Goal: Transaction & Acquisition: Book appointment/travel/reservation

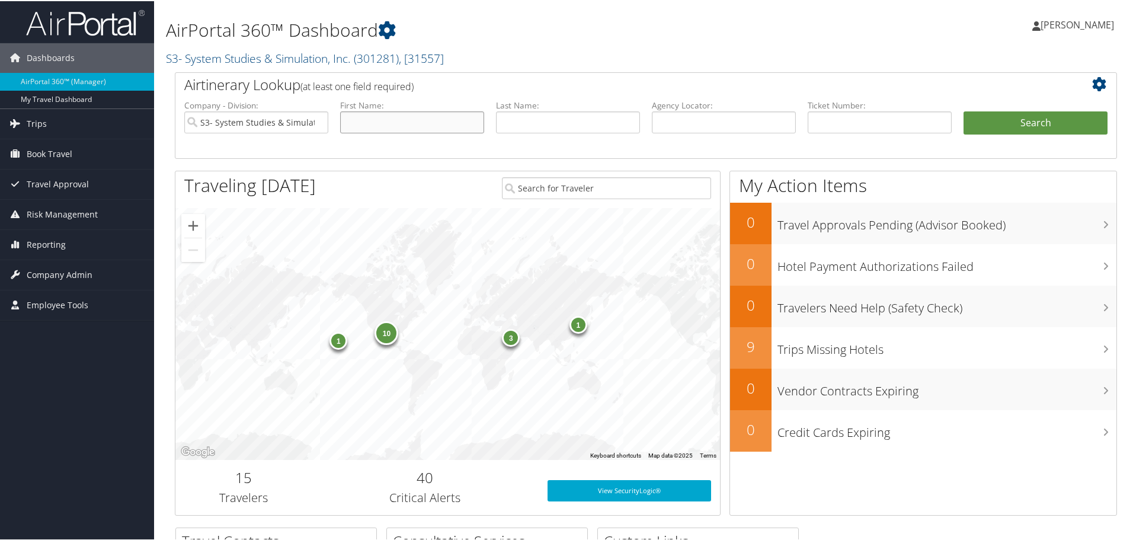
click at [452, 119] on input "text" at bounding box center [412, 121] width 144 height 22
type input "J"
click at [545, 115] on input "text" at bounding box center [568, 121] width 144 height 22
click at [590, 121] on input "text" at bounding box center [568, 121] width 144 height 22
type input "Pack"
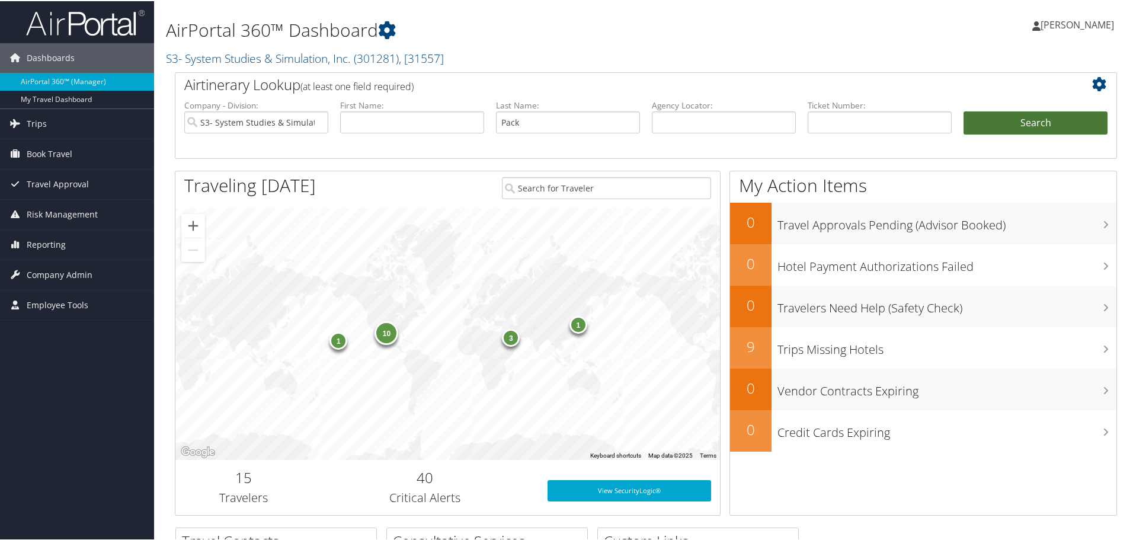
click at [1029, 117] on button "Search" at bounding box center [1036, 122] width 144 height 24
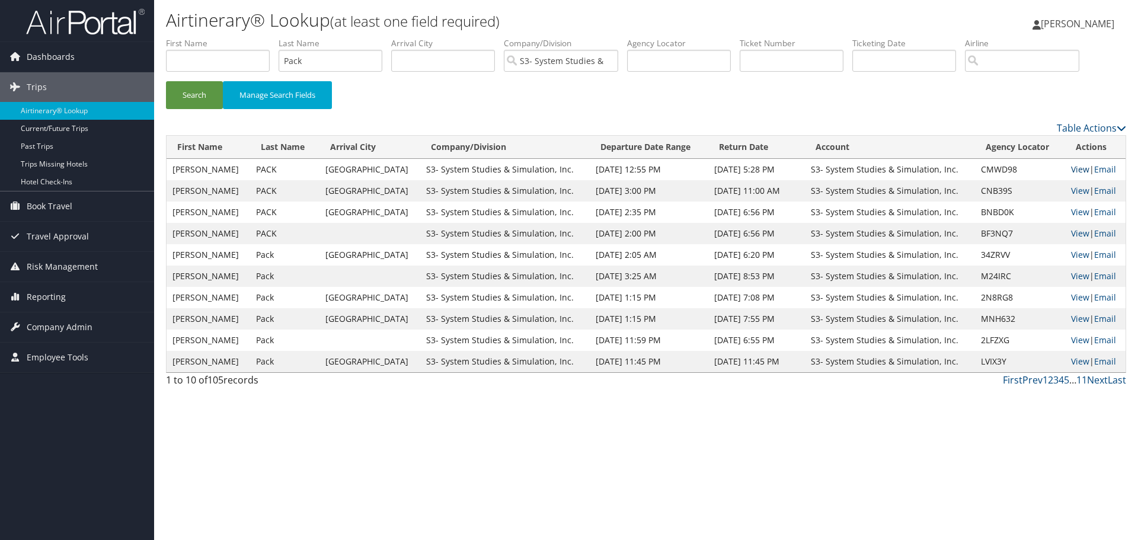
click at [1073, 168] on link "View" at bounding box center [1080, 169] width 18 height 11
click at [1101, 380] on link "Next" at bounding box center [1097, 379] width 21 height 13
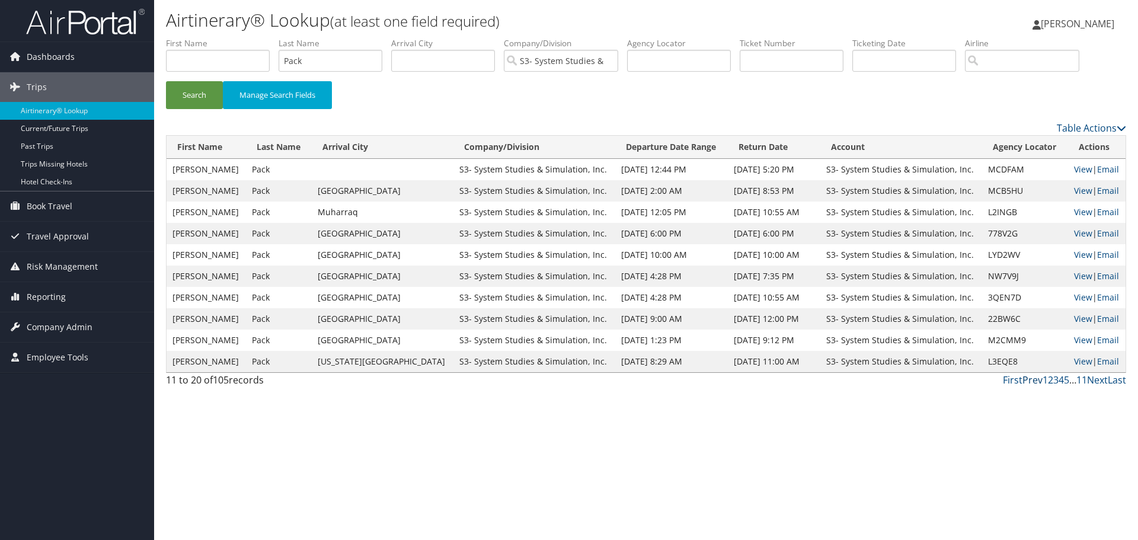
click at [1024, 378] on link "Prev" at bounding box center [1033, 379] width 20 height 13
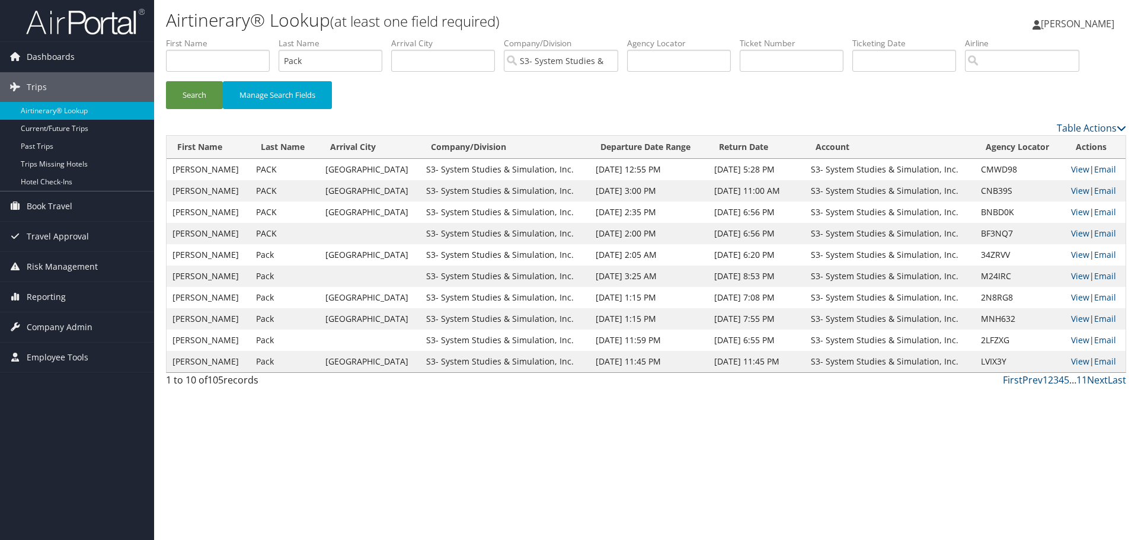
click at [1083, 25] on span "[PERSON_NAME]" at bounding box center [1078, 23] width 74 height 13
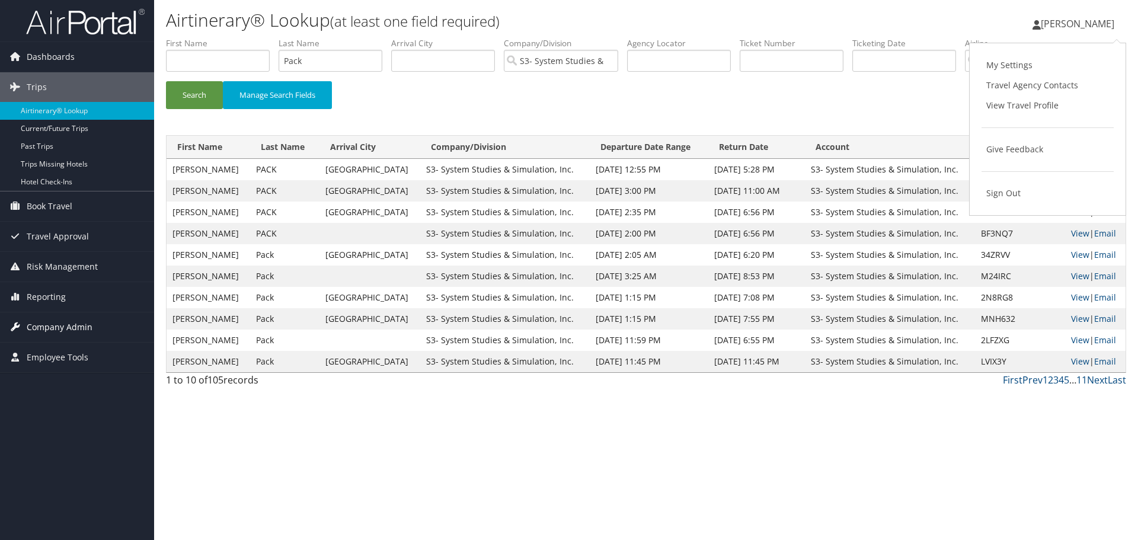
click at [57, 327] on span "Company Admin" at bounding box center [60, 327] width 66 height 30
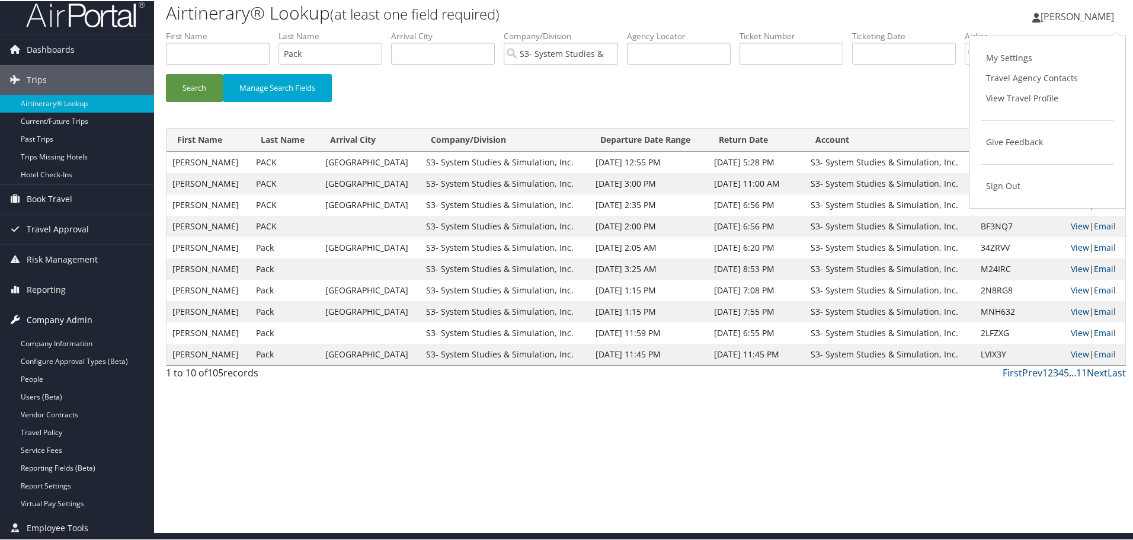
scroll to position [11, 0]
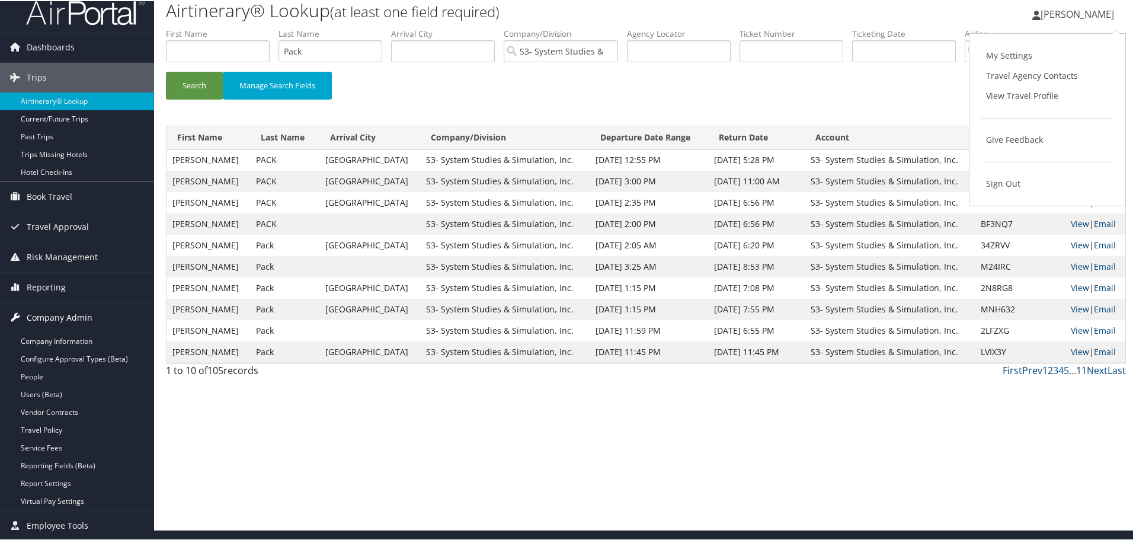
click at [52, 320] on span "Company Admin" at bounding box center [60, 317] width 66 height 30
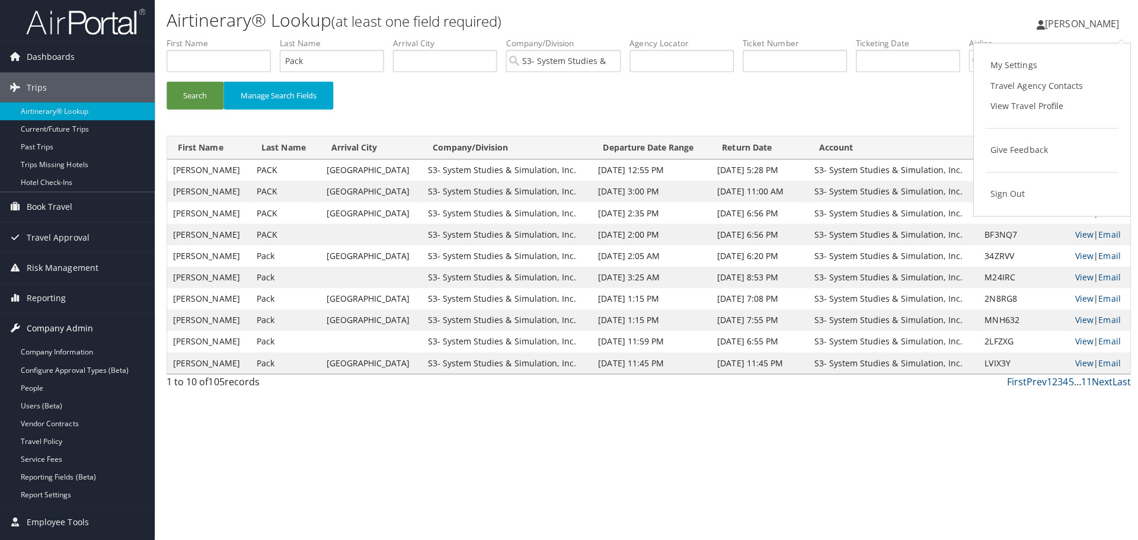
scroll to position [0, 0]
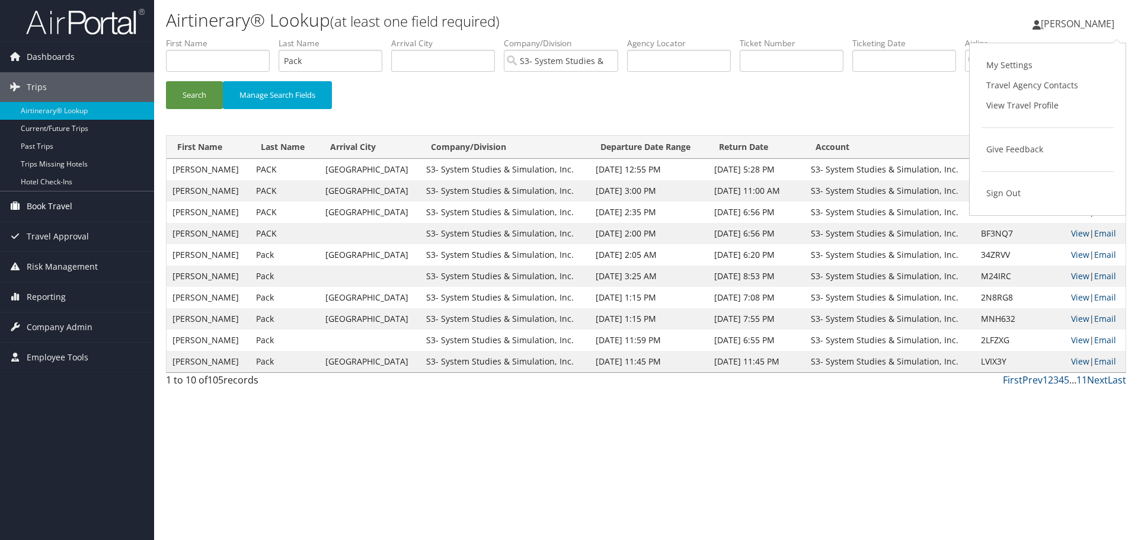
click at [51, 210] on span "Book Travel" at bounding box center [50, 206] width 46 height 30
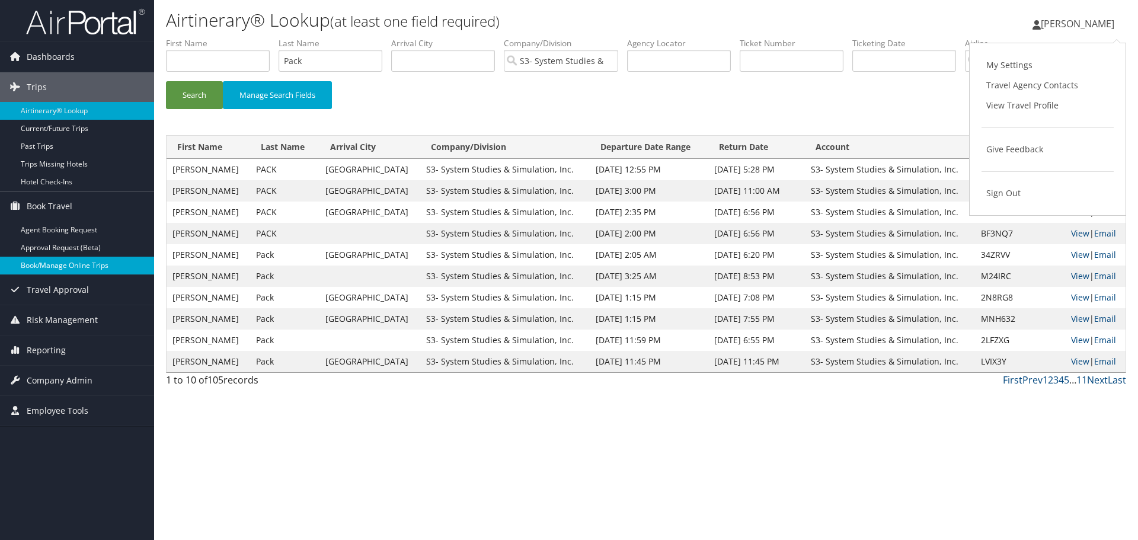
click at [60, 266] on link "Book/Manage Online Trips" at bounding box center [77, 266] width 154 height 18
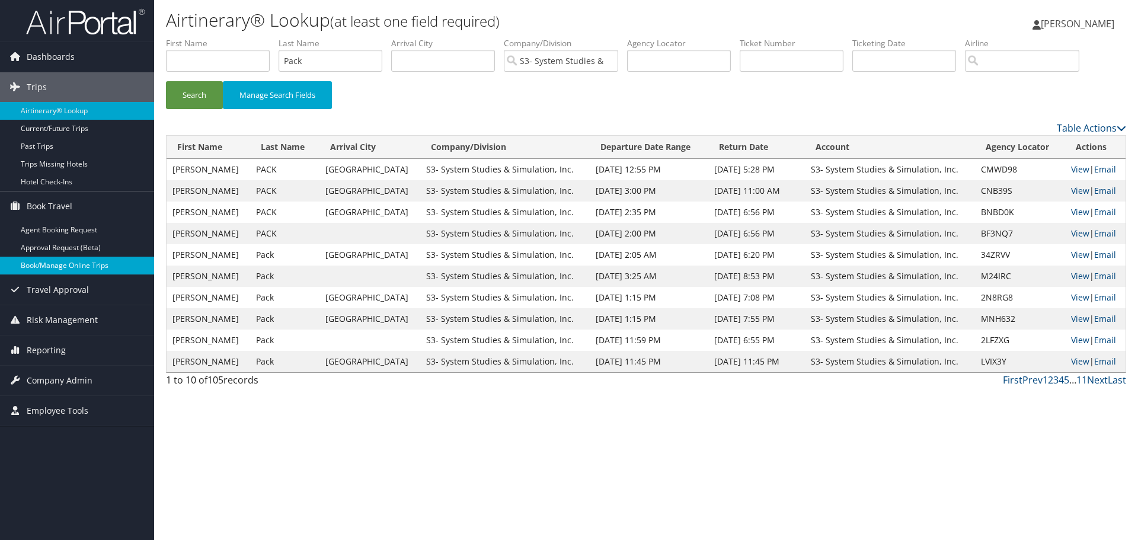
click at [56, 263] on link "Book/Manage Online Trips" at bounding box center [77, 266] width 154 height 18
click at [37, 57] on span "Dashboards" at bounding box center [51, 57] width 48 height 30
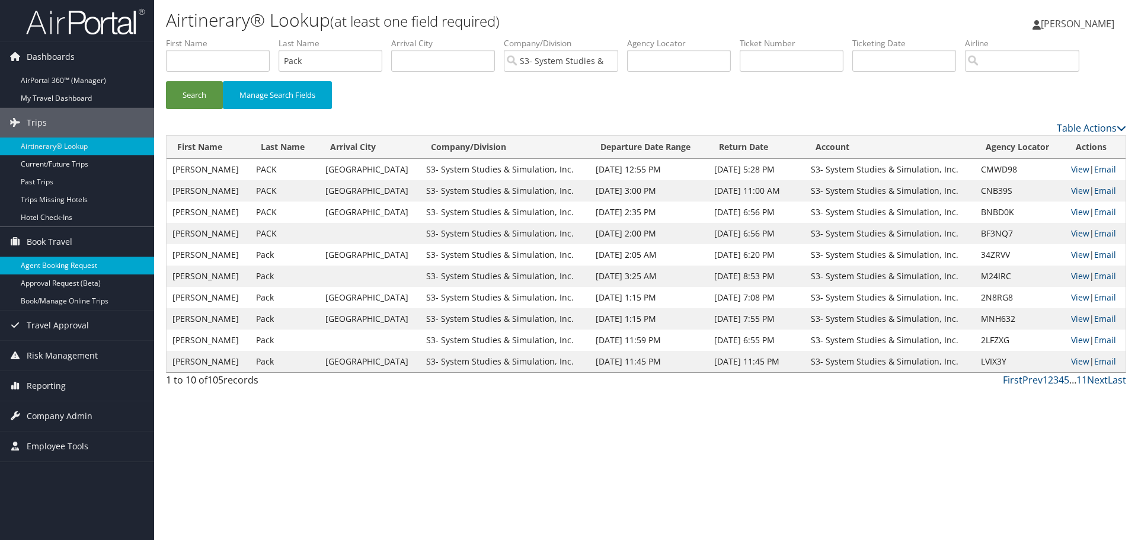
click at [52, 261] on link "Agent Booking Request" at bounding box center [77, 266] width 154 height 18
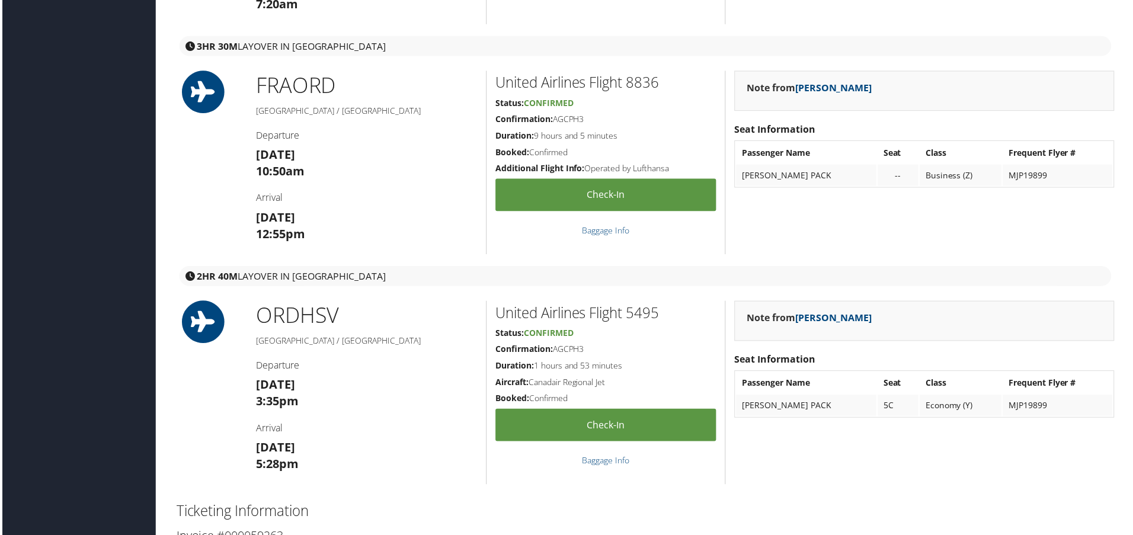
scroll to position [1482, 0]
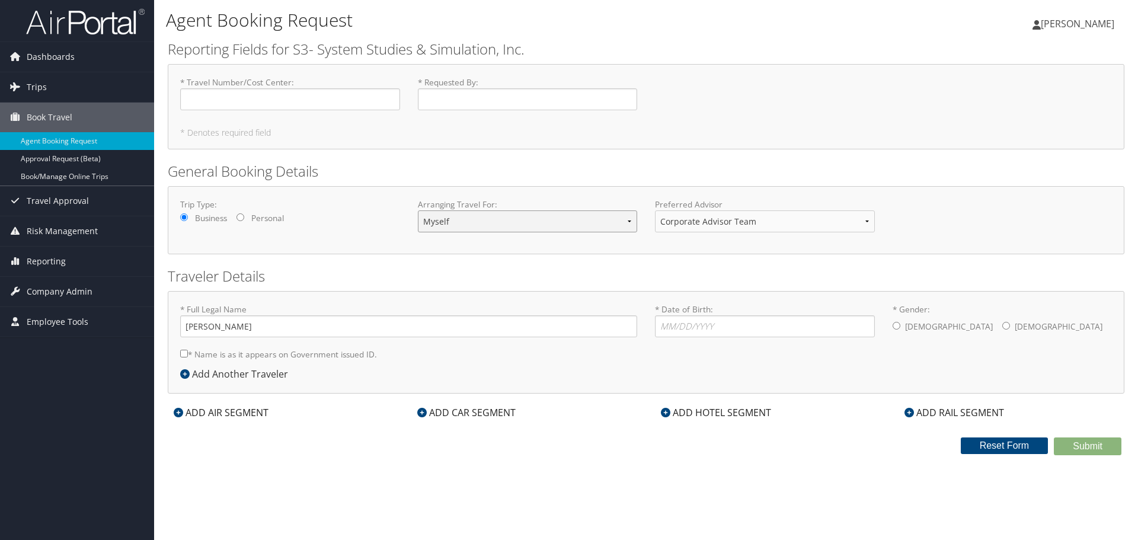
click at [628, 219] on select "Myself Another Traveler Guest Traveler" at bounding box center [528, 221] width 220 height 22
select select "another"
click at [418, 210] on select "Myself Another Traveler Guest Traveler" at bounding box center [528, 221] width 220 height 22
click at [867, 222] on select "Corporate Advisor Team Corporate Advisor Team" at bounding box center [765, 221] width 220 height 22
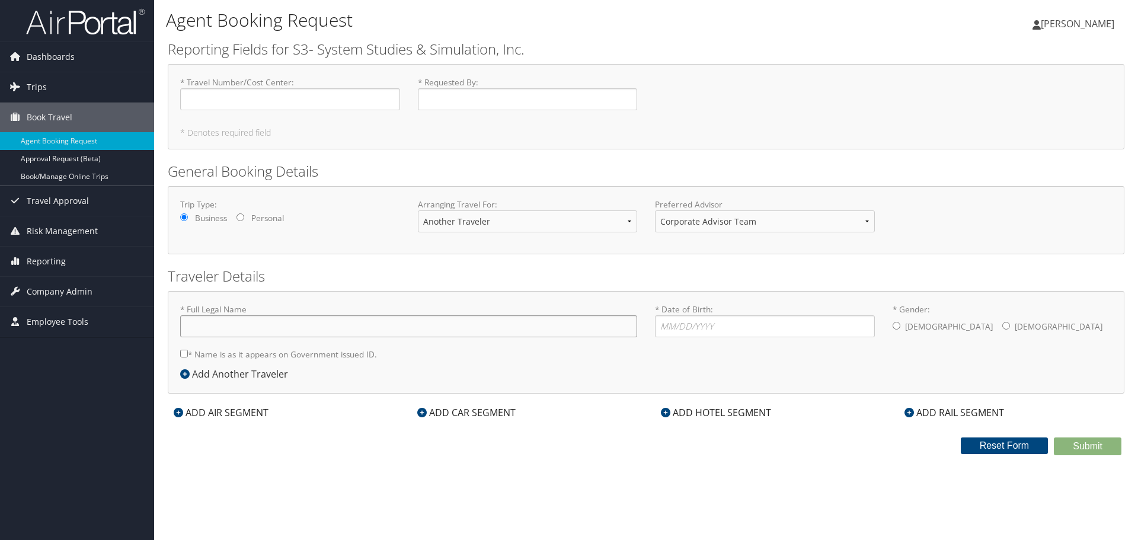
click at [259, 324] on input "* Full Legal Name" at bounding box center [408, 326] width 457 height 22
click at [484, 99] on input "* Requested By : Required" at bounding box center [528, 99] width 220 height 22
click at [219, 98] on input "* Travel Number/Cost Center : Required" at bounding box center [290, 99] width 220 height 22
click at [479, 97] on input "* Requested By : Required" at bounding box center [528, 99] width 220 height 22
click at [1090, 28] on span "[PERSON_NAME]" at bounding box center [1078, 23] width 74 height 13
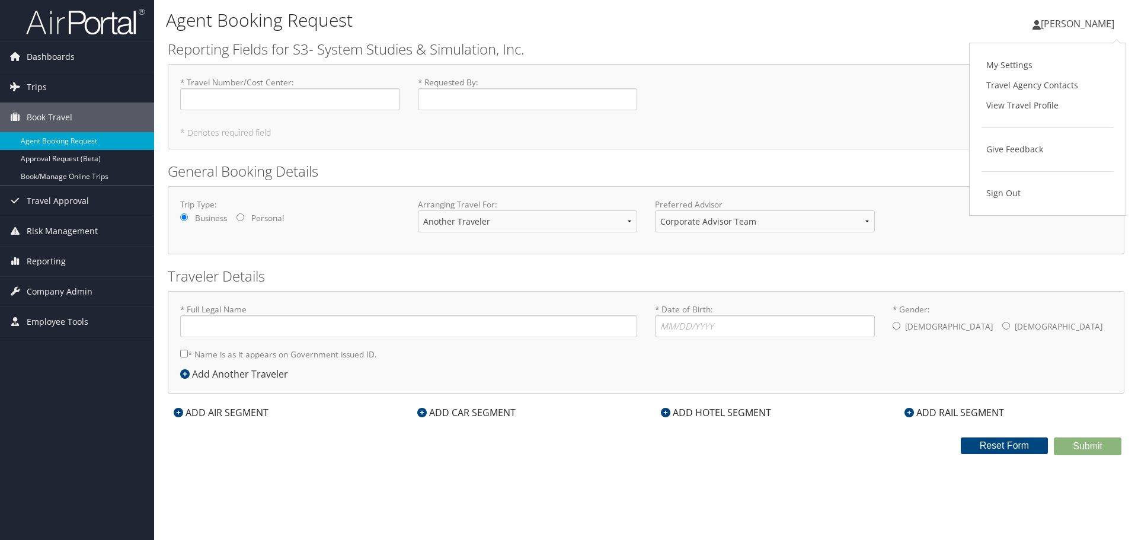
click at [692, 95] on div "* Travel Number/Cost Center : Required * Requested By : Required" at bounding box center [646, 97] width 950 height 43
click at [265, 326] on input "* Full Legal Name" at bounding box center [408, 326] width 457 height 22
type input "Michael Keenan"
click at [702, 324] on input "* Date of Birth: Invalid Date" at bounding box center [765, 326] width 220 height 22
drag, startPoint x: 254, startPoint y: 328, endPoint x: 178, endPoint y: 330, distance: 75.9
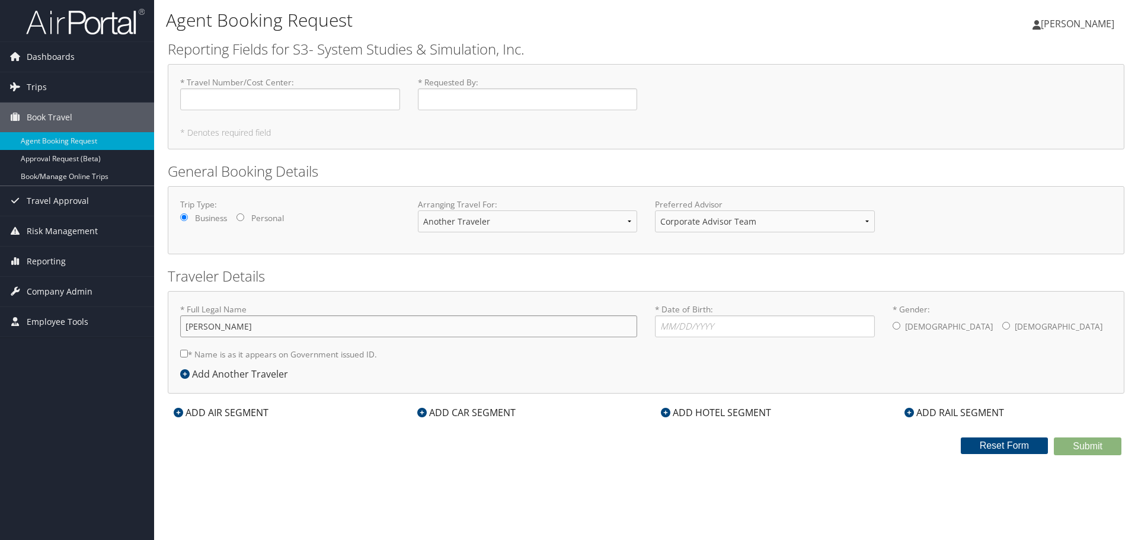
click at [178, 330] on div "* Full Legal Name Michael Keenan * Name is as it appears on Government issued I…" at bounding box center [408, 335] width 475 height 63
click at [222, 92] on input "* Travel Number/Cost Center : Required" at bounding box center [290, 99] width 220 height 22
click at [499, 95] on input "* Requested By : Required" at bounding box center [528, 99] width 220 height 22
click at [44, 321] on span "Employee Tools" at bounding box center [58, 322] width 62 height 30
click at [42, 55] on span "Dashboards" at bounding box center [51, 57] width 48 height 30
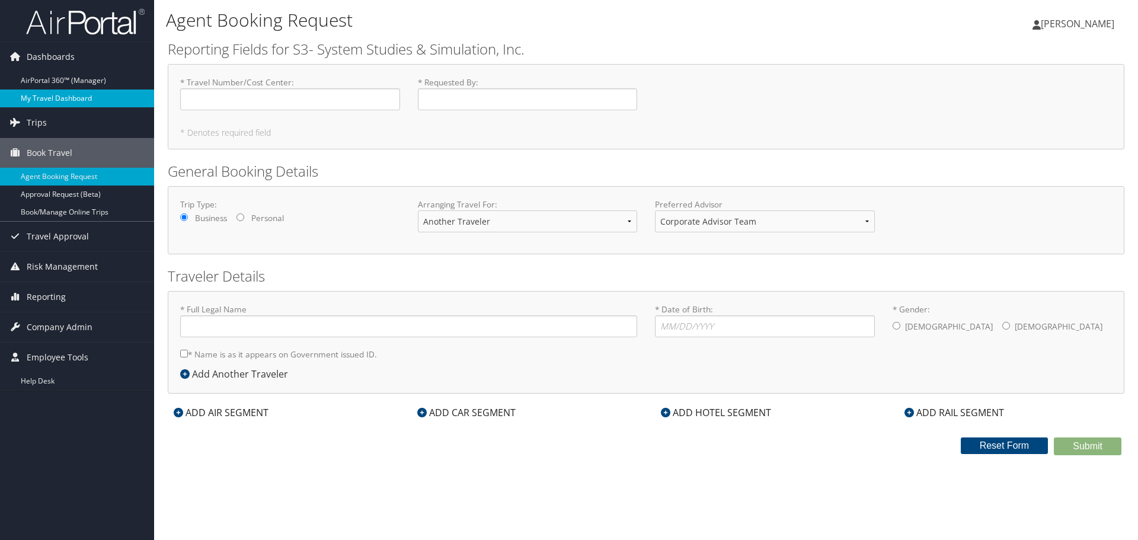
click at [56, 96] on link "My Travel Dashboard" at bounding box center [77, 99] width 154 height 18
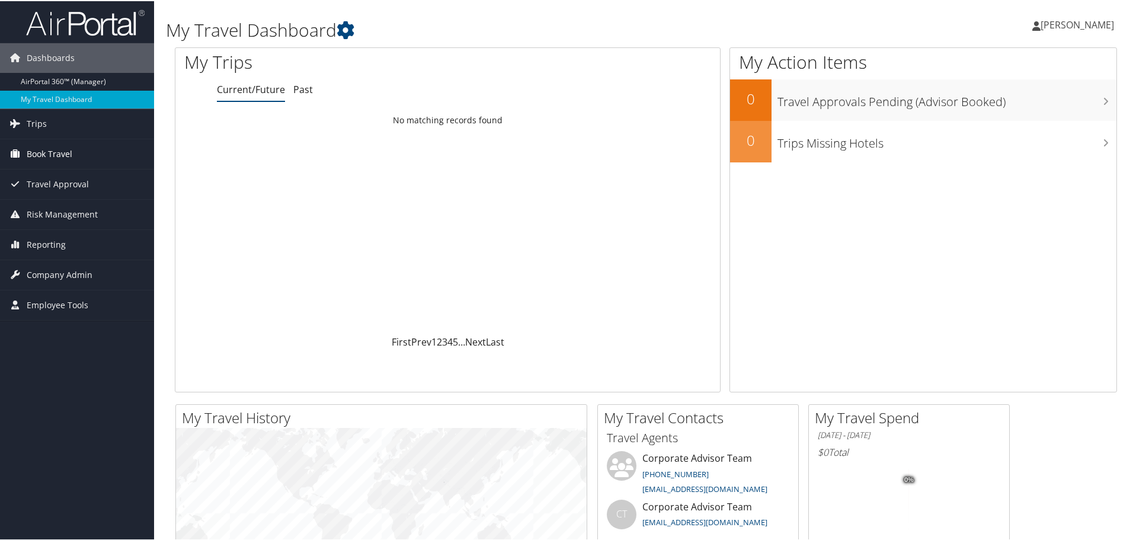
click at [53, 149] on span "Book Travel" at bounding box center [50, 153] width 46 height 30
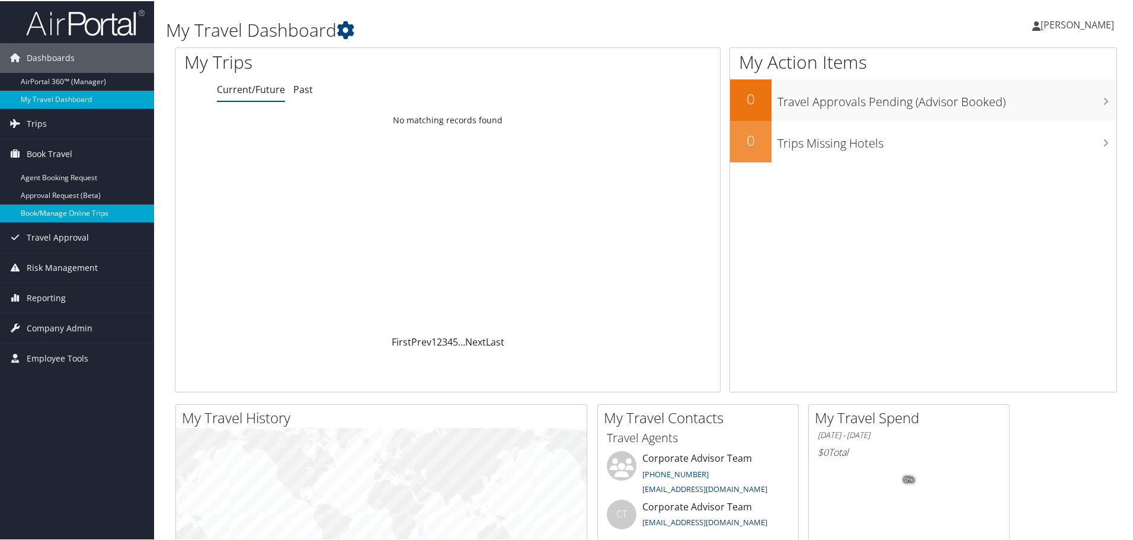
click at [58, 209] on link "Book/Manage Online Trips" at bounding box center [77, 212] width 154 height 18
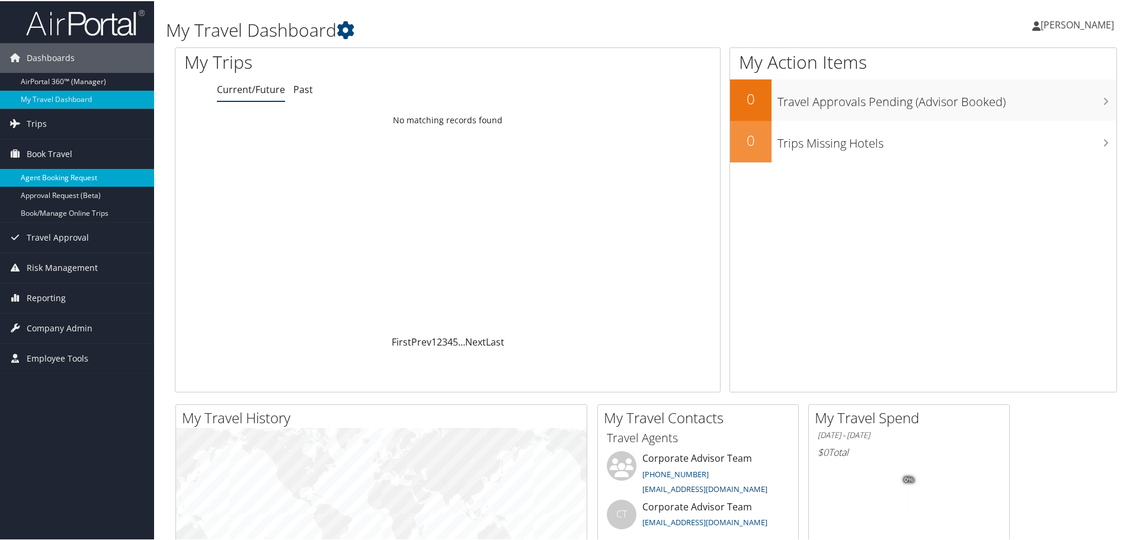
click at [44, 173] on link "Agent Booking Request" at bounding box center [77, 177] width 154 height 18
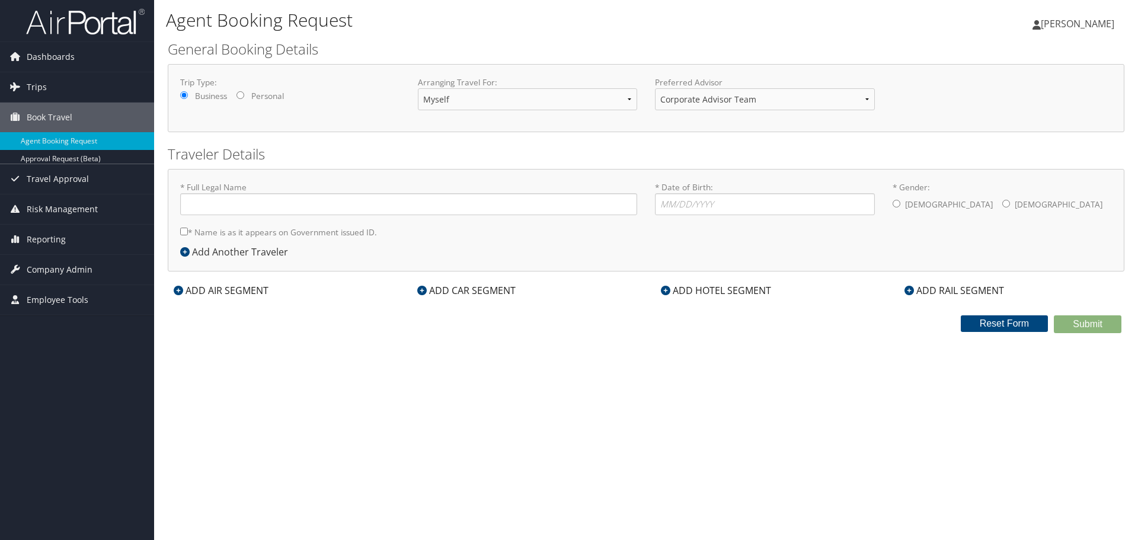
type input "[PERSON_NAME]"
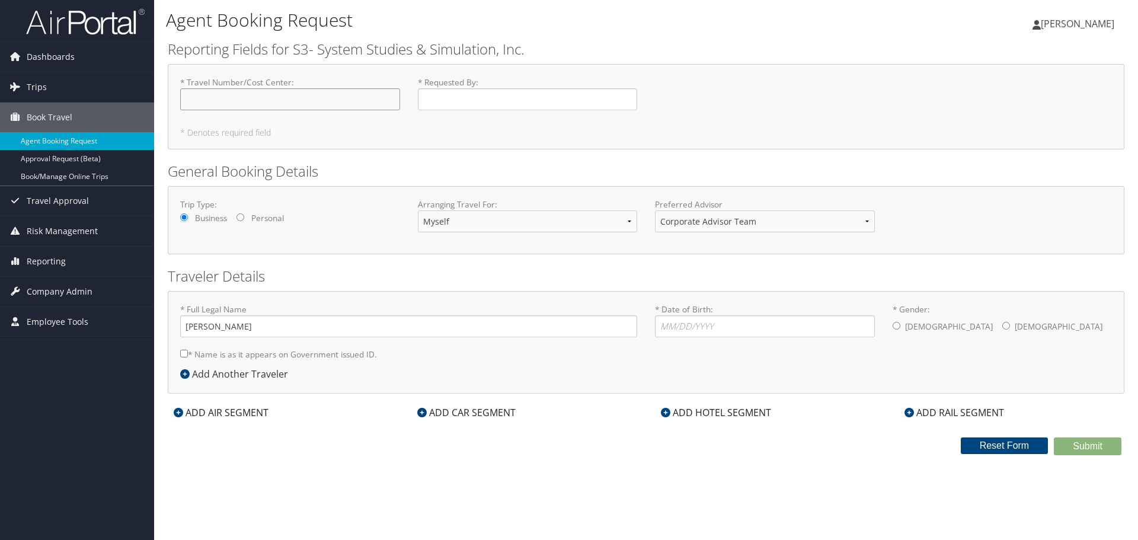
click at [309, 100] on input "* Travel Number/Cost Center : Required" at bounding box center [290, 99] width 220 height 22
click at [630, 221] on select "Myself Another Traveler Guest Traveler" at bounding box center [528, 221] width 220 height 22
select select "another"
click at [418, 210] on select "Myself Another Traveler Guest Traveler" at bounding box center [528, 221] width 220 height 22
click at [870, 220] on select "Corporate Advisor Team Corporate Advisor Team" at bounding box center [765, 221] width 220 height 22
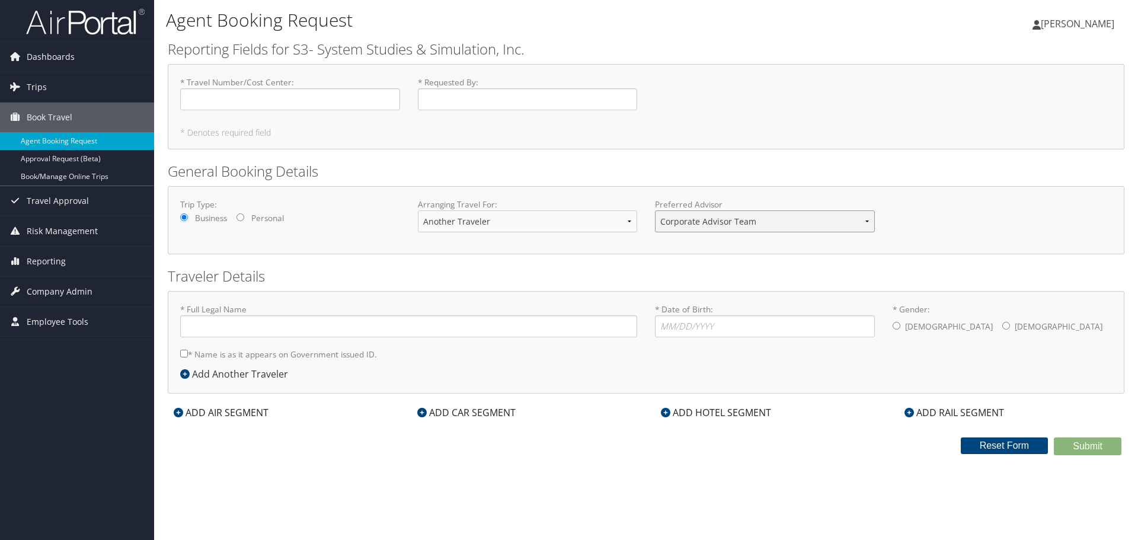
click at [870, 220] on select "Corporate Advisor Team Corporate Advisor Team" at bounding box center [765, 221] width 220 height 22
click at [371, 330] on input "* Full Legal Name" at bounding box center [408, 326] width 457 height 22
click at [348, 333] on input "* Full Legal Name" at bounding box center [408, 326] width 457 height 22
click at [630, 219] on select "Myself Another Traveler Guest Traveler" at bounding box center [528, 221] width 220 height 22
select select "myself"
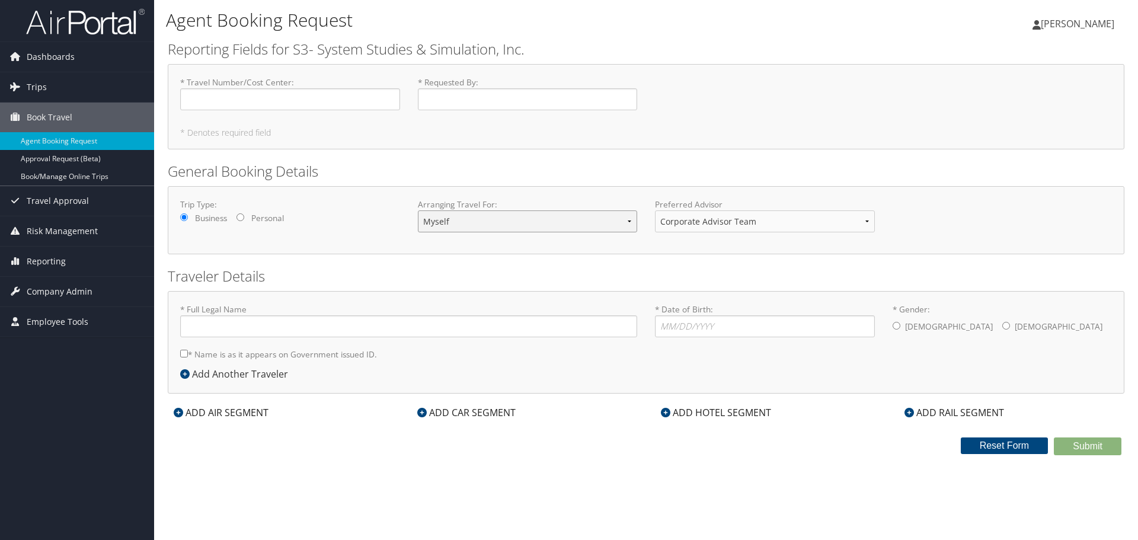
click at [418, 210] on select "Myself Another Traveler Guest Traveler" at bounding box center [528, 221] width 220 height 22
type input "Mary Hughes"
click at [710, 327] on input "* Date of Birth: Invalid Date" at bounding box center [765, 326] width 220 height 22
type input "08/20/1963"
click at [1002, 323] on input "* Gender: Male Female" at bounding box center [1006, 326] width 8 height 8
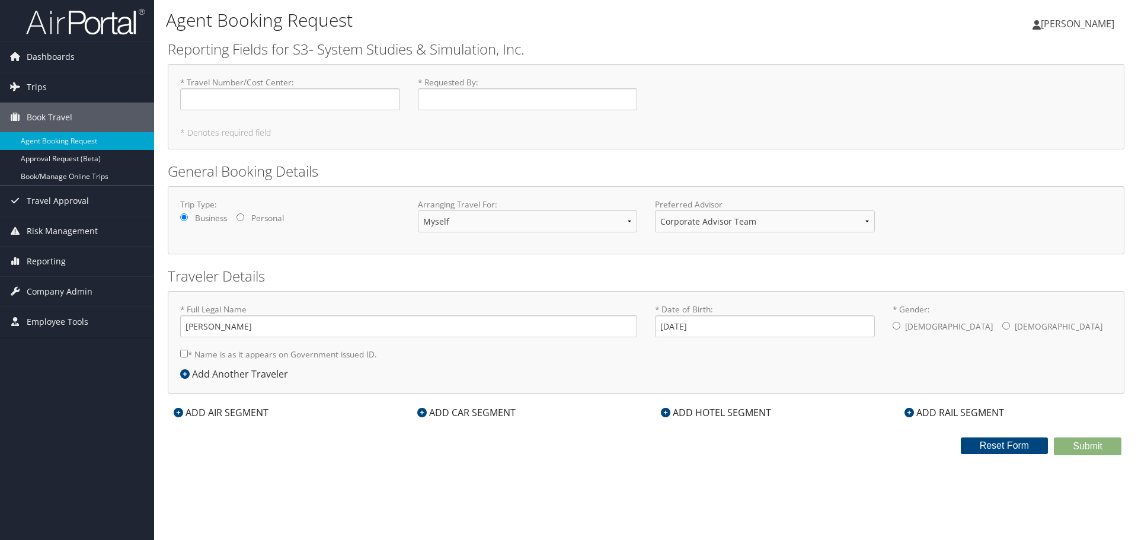
radio input "true"
click at [62, 118] on span "Book Travel" at bounding box center [50, 118] width 46 height 30
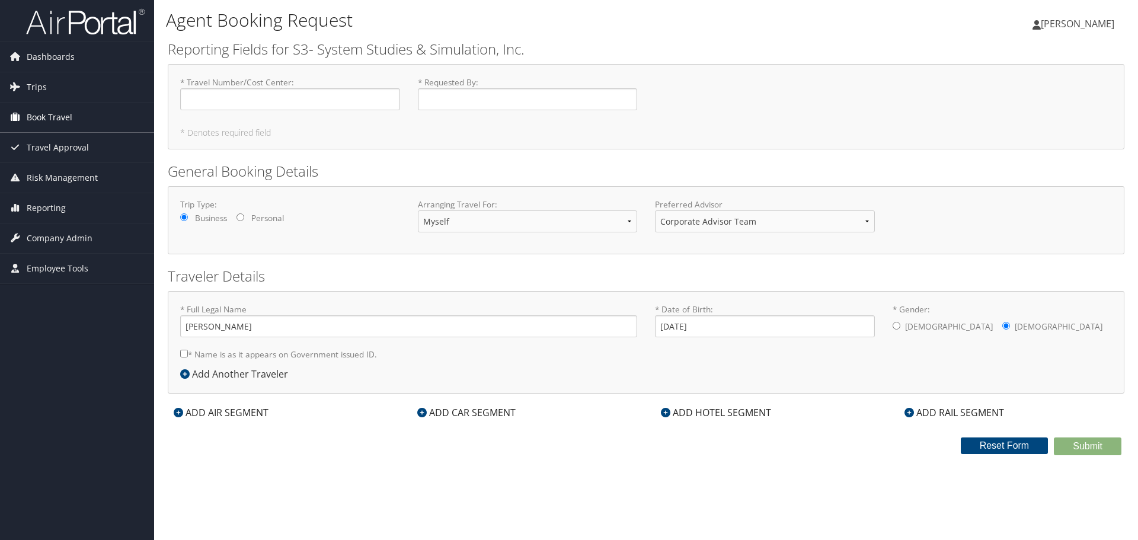
click at [59, 116] on span "Book Travel" at bounding box center [50, 118] width 46 height 30
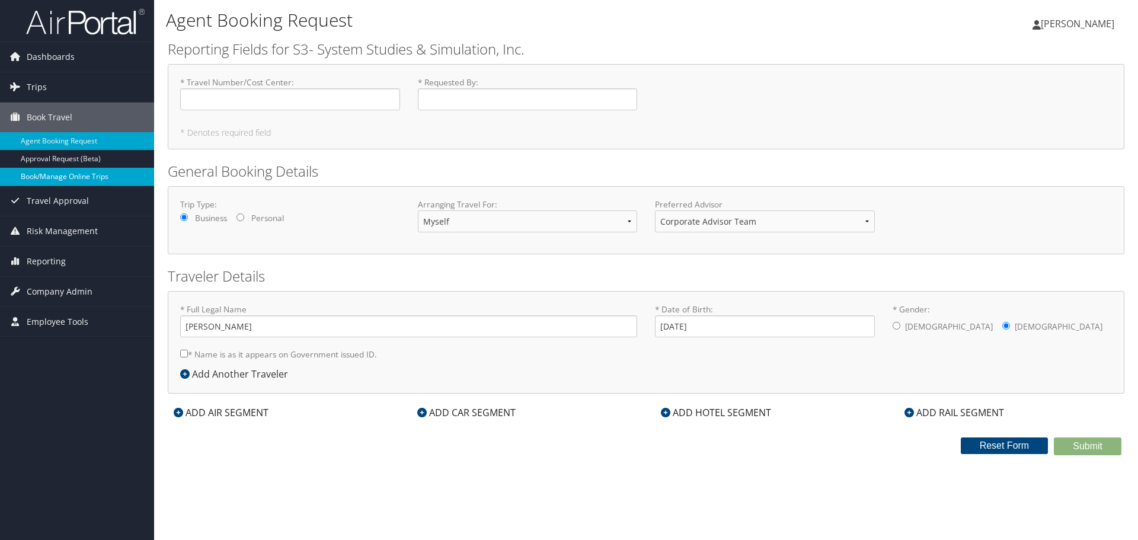
click at [85, 178] on link "Book/Manage Online Trips" at bounding box center [77, 177] width 154 height 18
click at [53, 177] on link "Book/Manage Online Trips" at bounding box center [77, 177] width 154 height 18
click at [1075, 21] on span "[PERSON_NAME]" at bounding box center [1078, 23] width 74 height 13
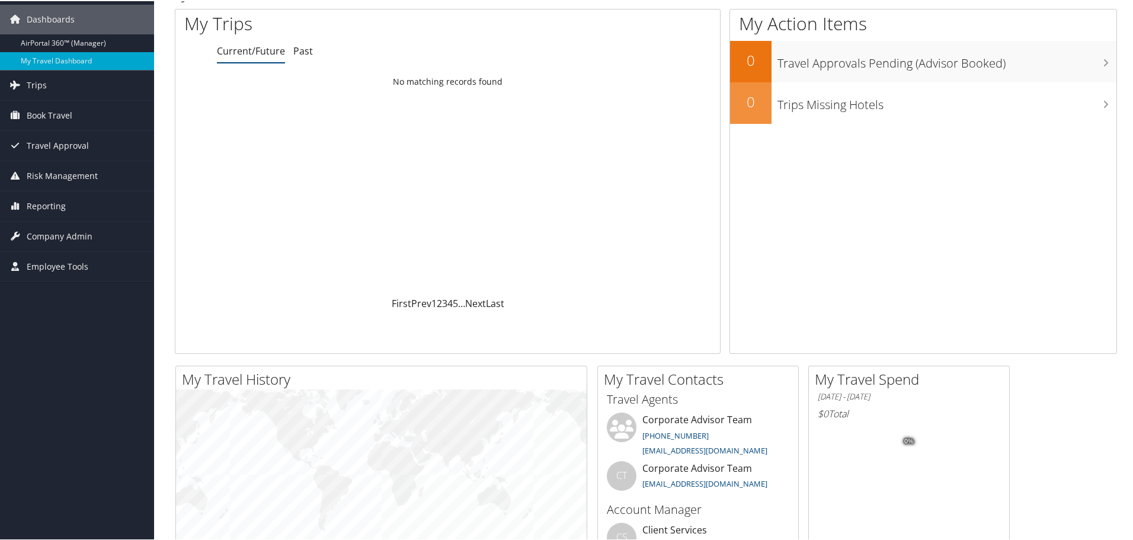
scroll to position [59, 0]
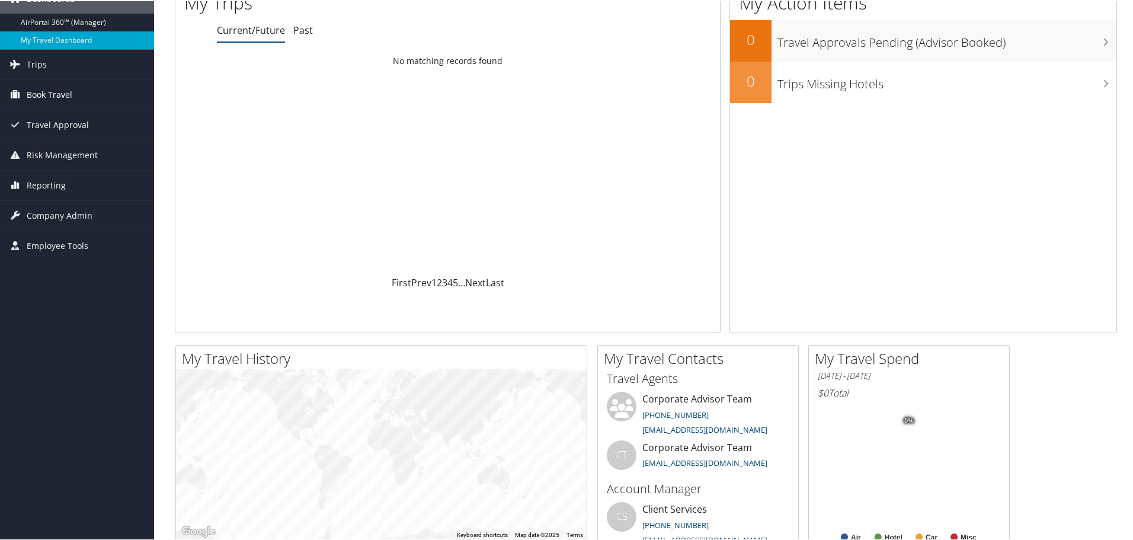
click at [40, 95] on span "Book Travel" at bounding box center [50, 94] width 46 height 30
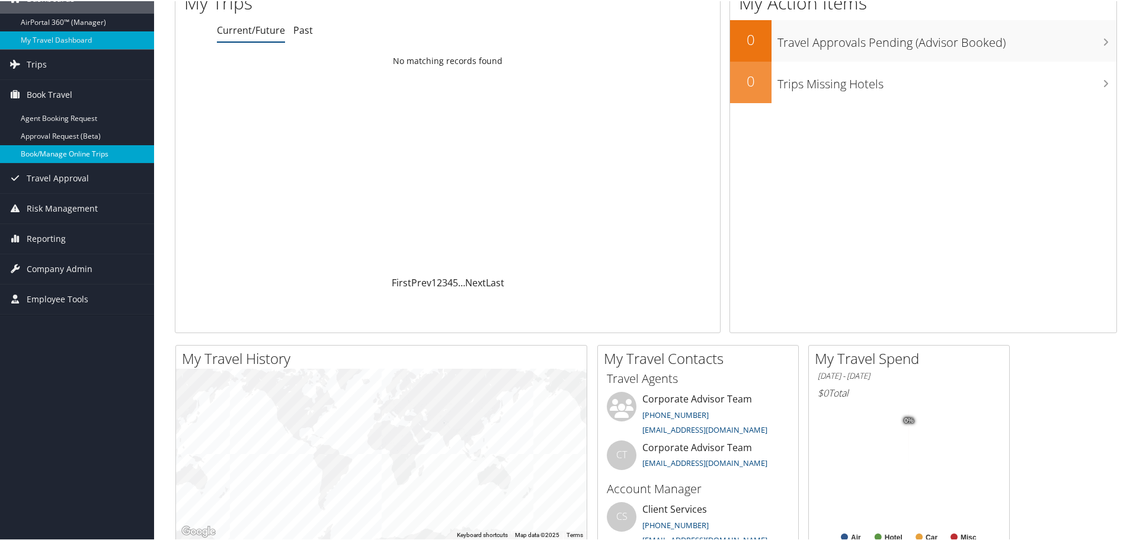
click at [45, 152] on link "Book/Manage Online Trips" at bounding box center [77, 153] width 154 height 18
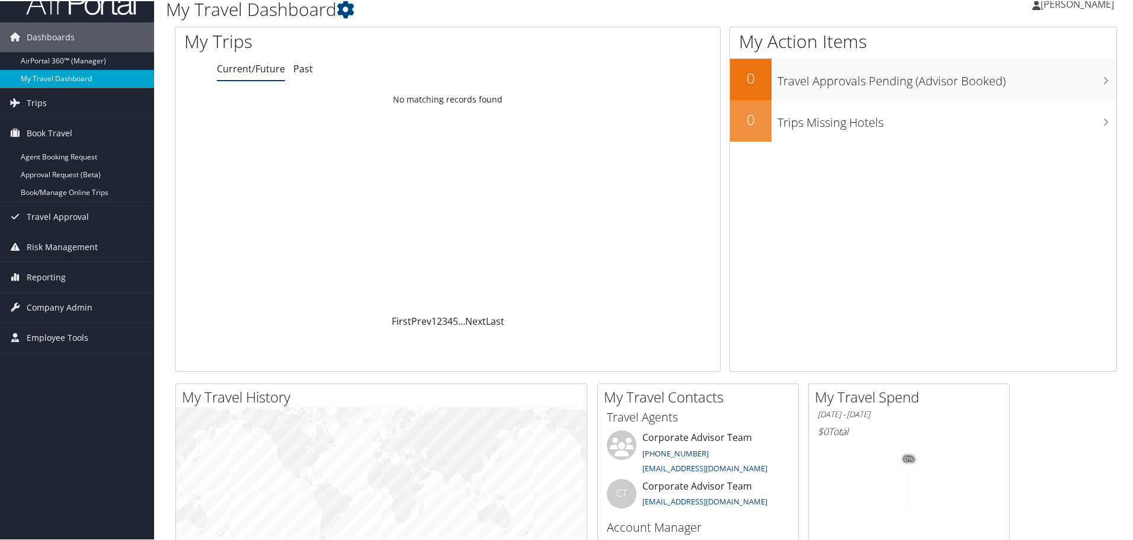
scroll to position [0, 0]
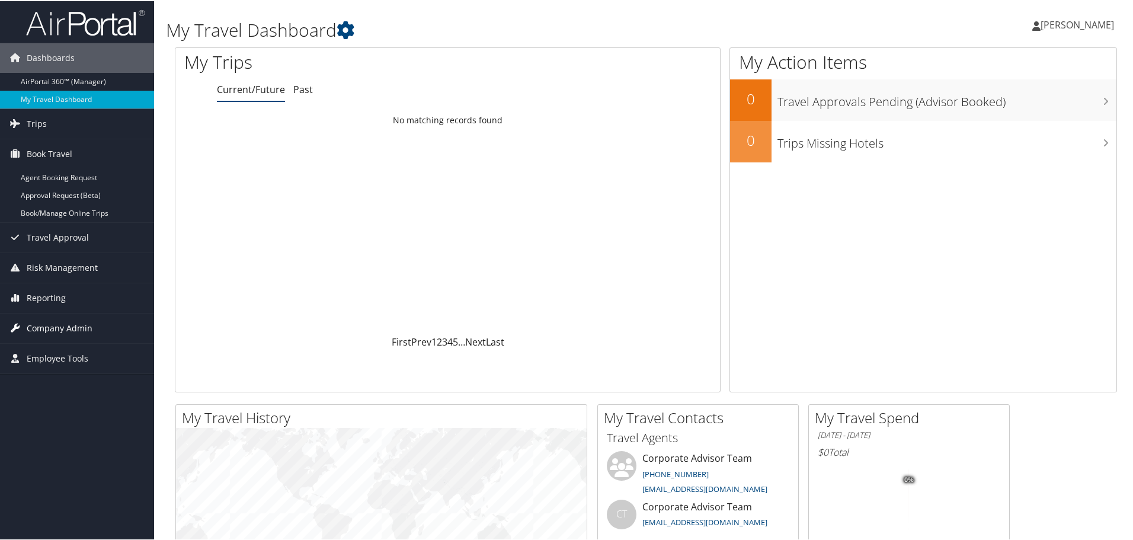
click at [47, 327] on span "Company Admin" at bounding box center [60, 327] width 66 height 30
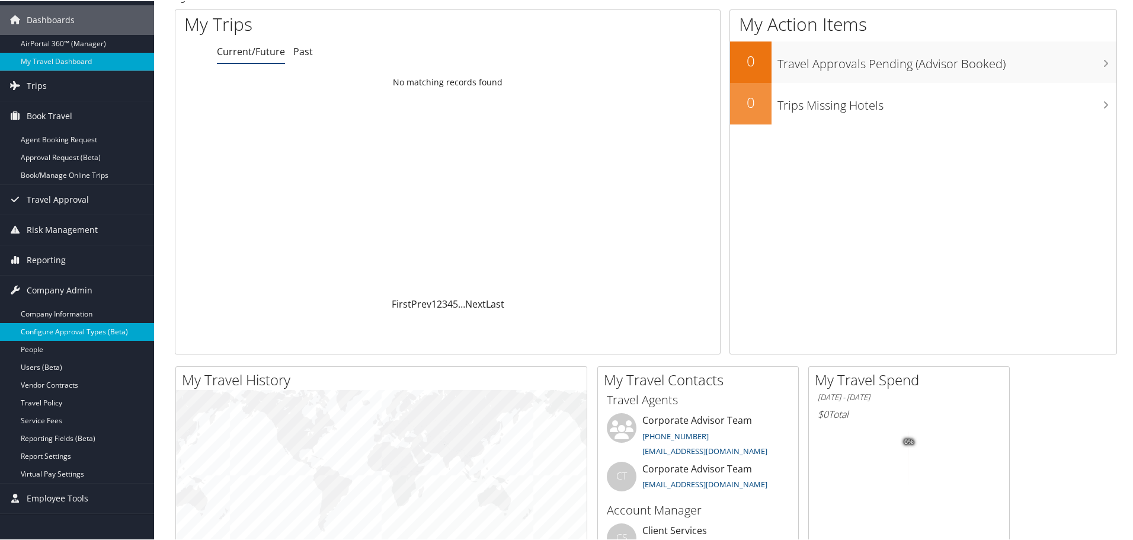
scroll to position [59, 0]
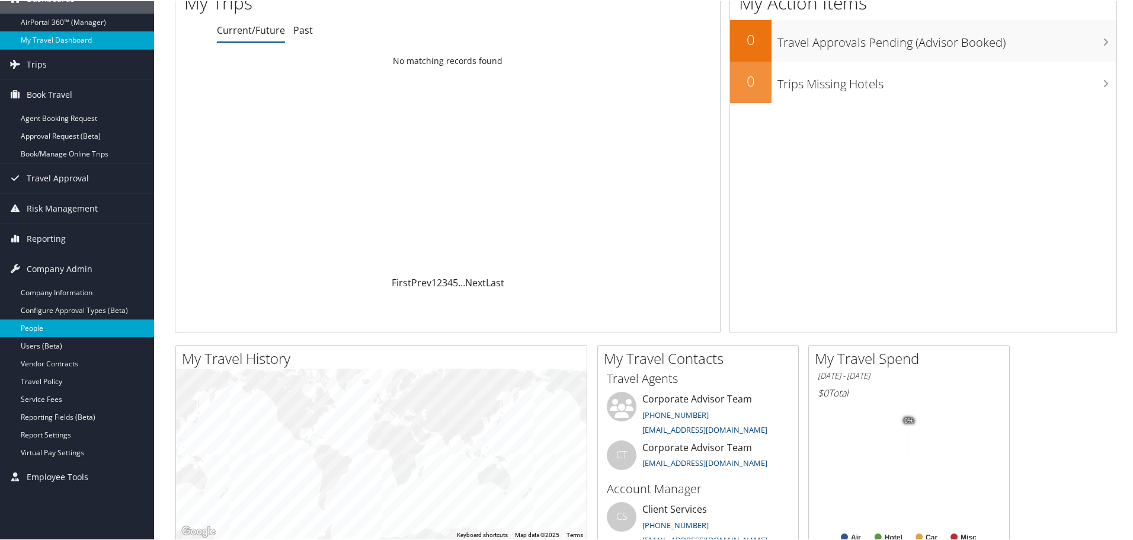
click at [36, 323] on link "People" at bounding box center [77, 327] width 154 height 18
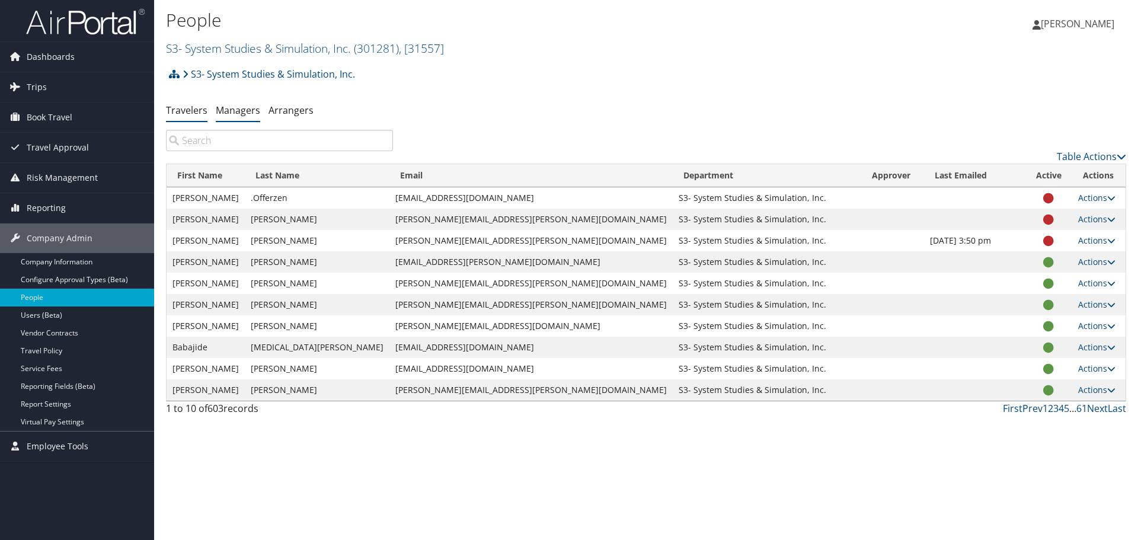
click at [238, 106] on link "Managers" at bounding box center [238, 110] width 44 height 13
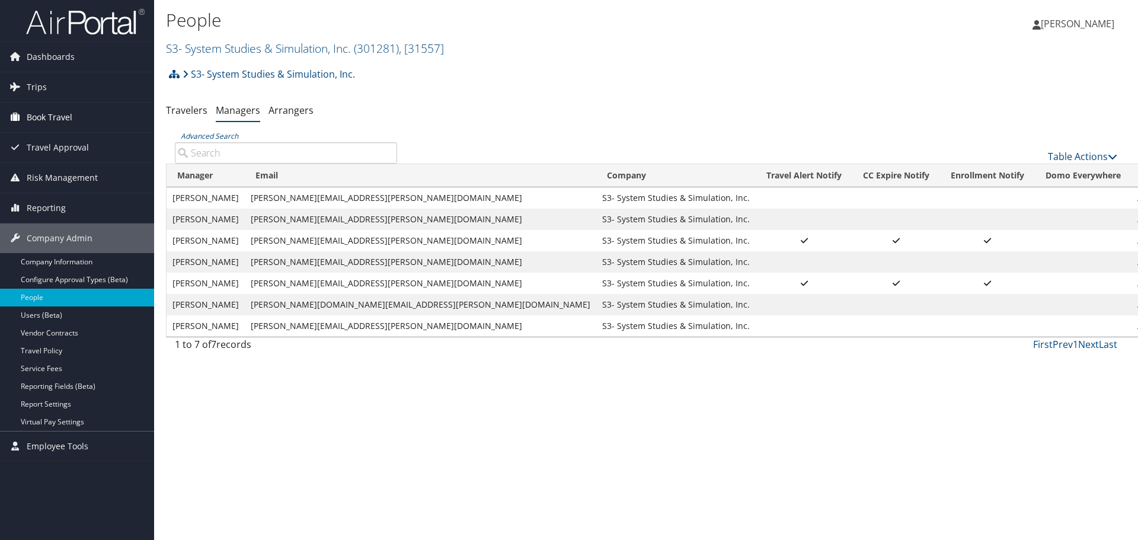
click at [47, 116] on span "Book Travel" at bounding box center [50, 118] width 46 height 30
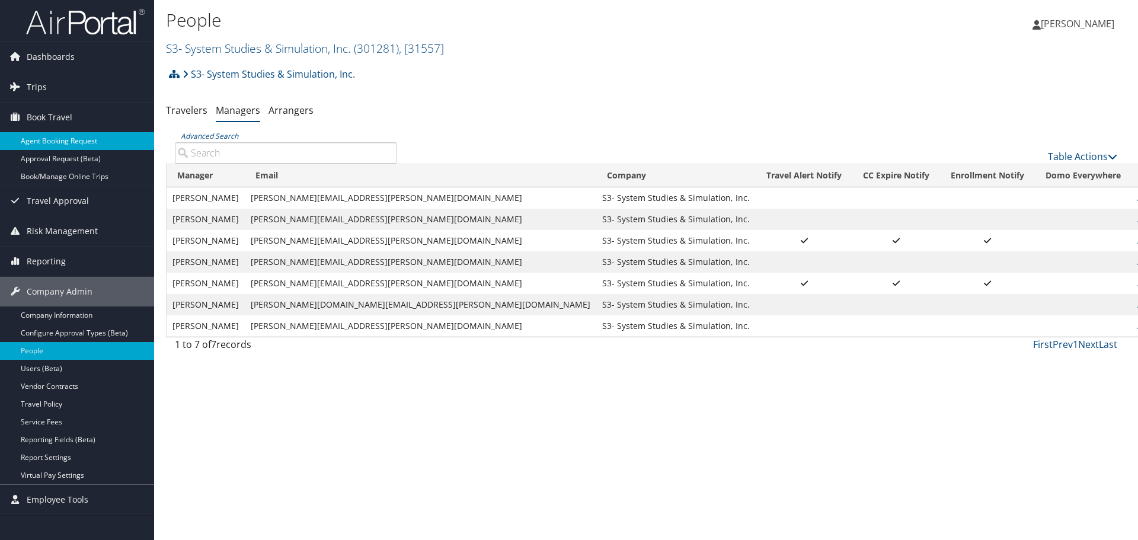
click at [49, 141] on link "Agent Booking Request" at bounding box center [77, 141] width 154 height 18
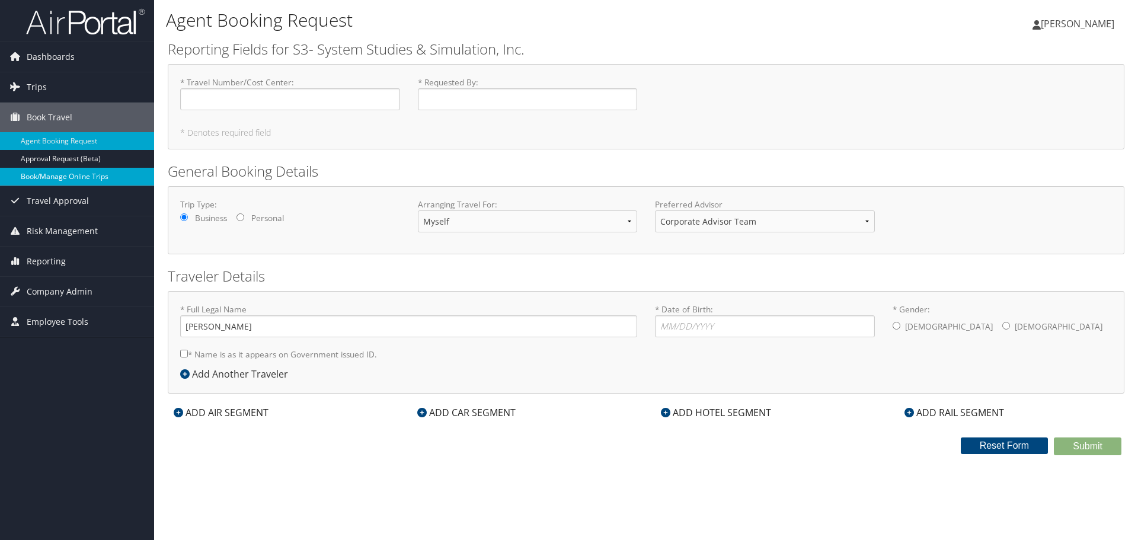
click at [46, 173] on link "Book/Manage Online Trips" at bounding box center [77, 177] width 154 height 18
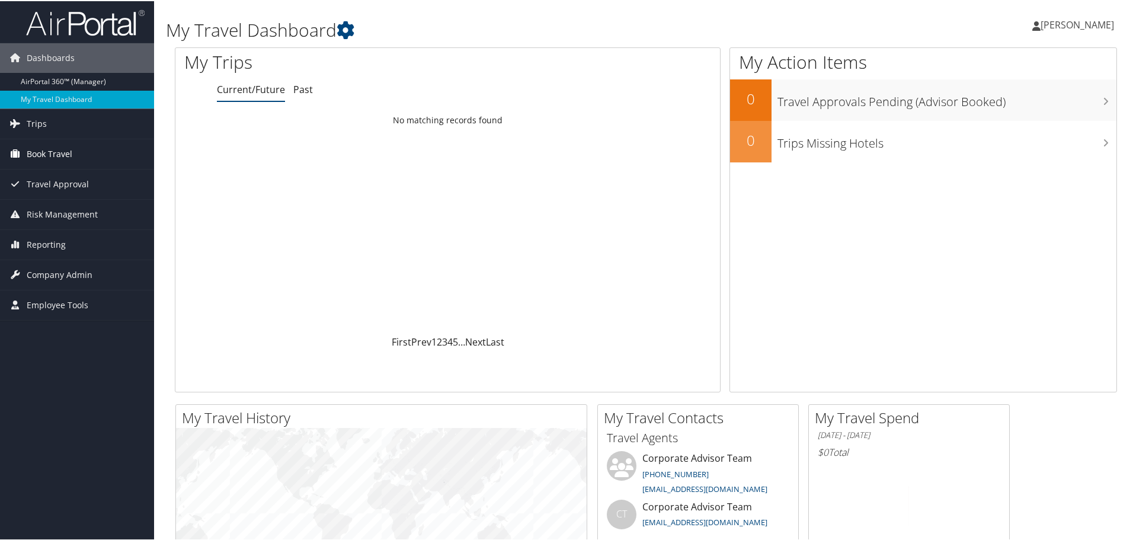
click at [47, 153] on span "Book Travel" at bounding box center [50, 153] width 46 height 30
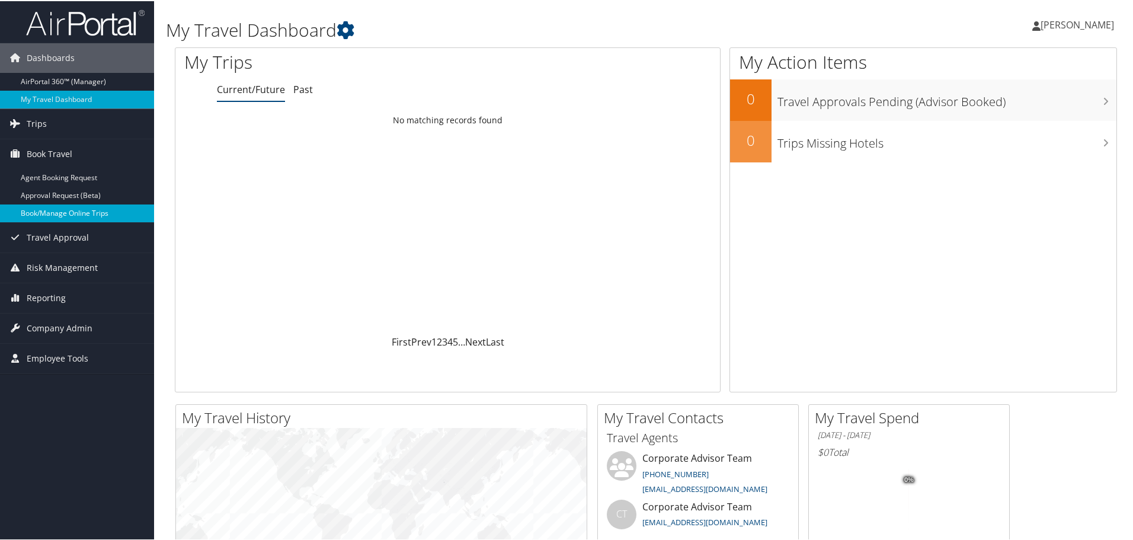
click at [57, 213] on link "Book/Manage Online Trips" at bounding box center [77, 212] width 154 height 18
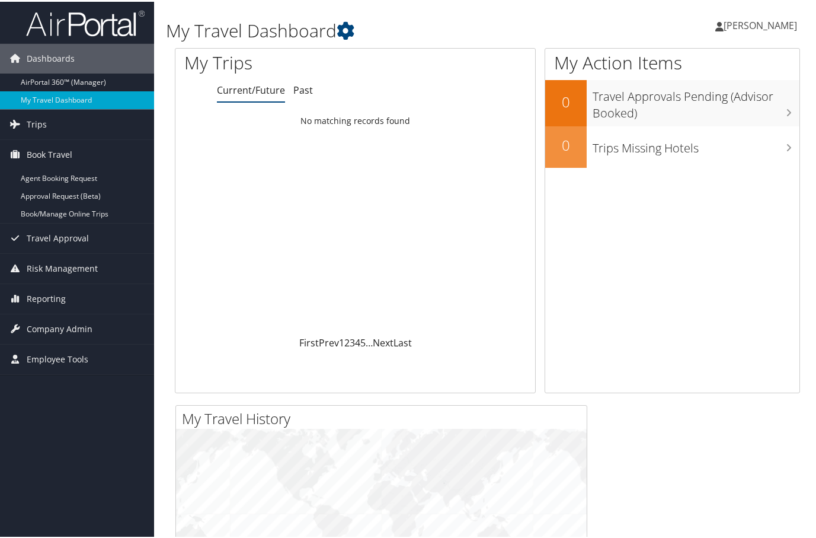
click at [761, 25] on span "[PERSON_NAME]" at bounding box center [761, 23] width 74 height 13
click at [704, 62] on link "My Settings" at bounding box center [729, 65] width 132 height 20
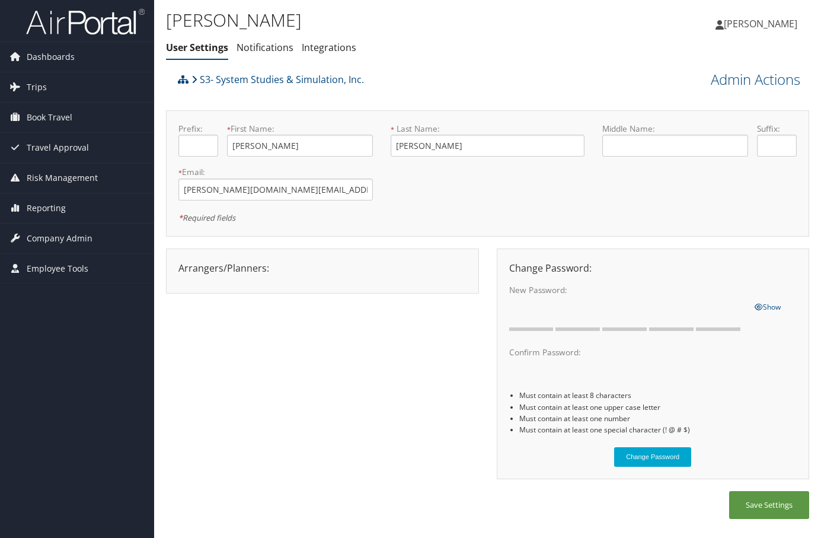
click at [229, 267] on div "Arrangers/Planners: Edit Arrangers & Planners Cristina Mihaila Dustin Somervill…" at bounding box center [323, 268] width 306 height 14
click at [229, 269] on div "Arrangers/Planners: Edit Arrangers & Planners Cristina Mihaila Dustin Somervill…" at bounding box center [323, 268] width 306 height 14
click at [37, 86] on span "Trips" at bounding box center [37, 87] width 20 height 30
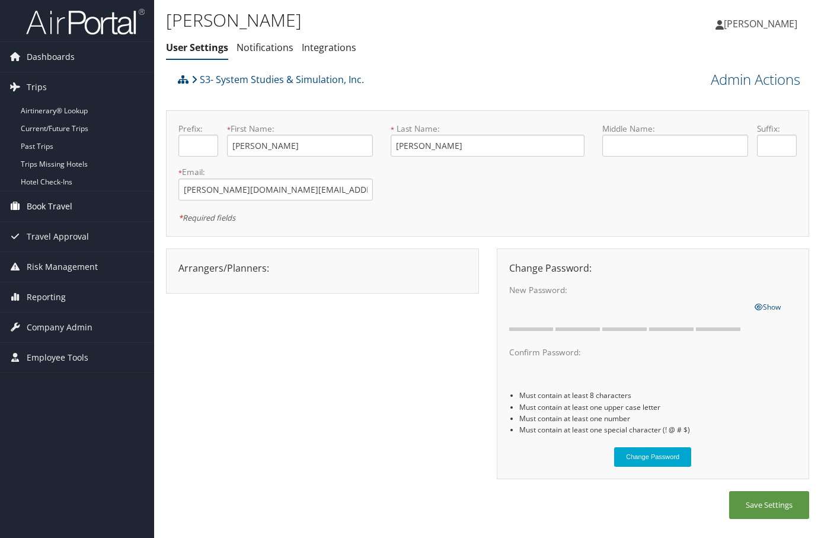
click at [41, 206] on span "Book Travel" at bounding box center [50, 206] width 46 height 30
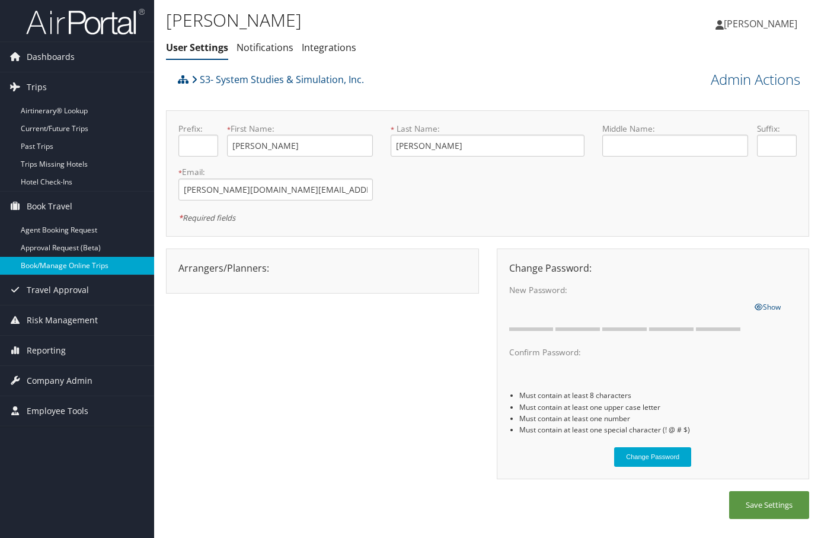
click at [66, 267] on link "Book/Manage Online Trips" at bounding box center [77, 266] width 154 height 18
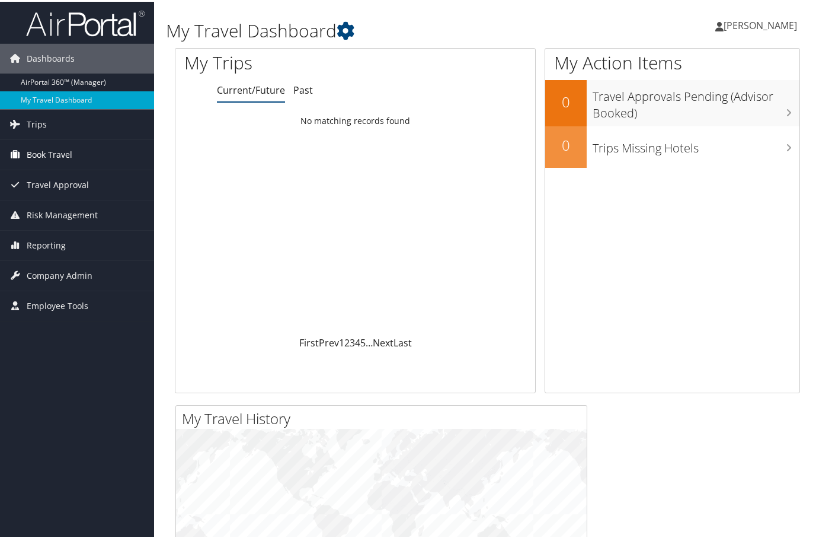
click at [43, 148] on span "Book Travel" at bounding box center [50, 153] width 46 height 30
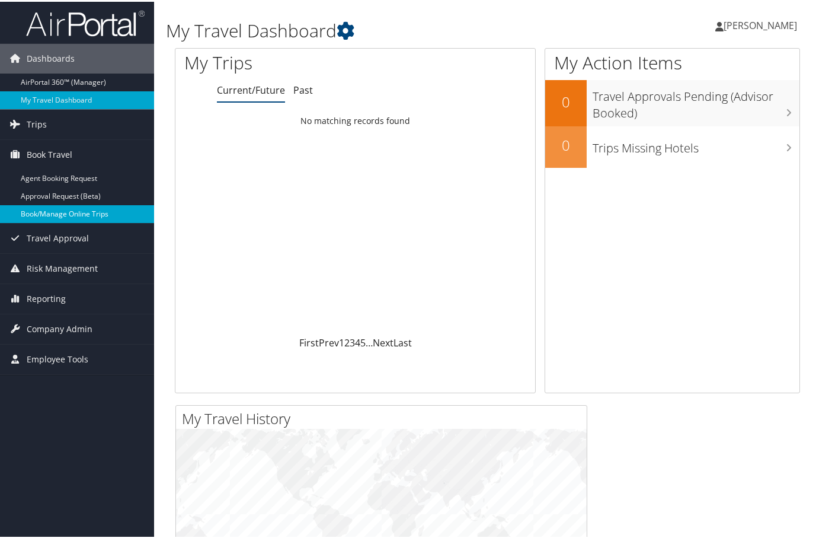
click at [47, 214] on link "Book/Manage Online Trips" at bounding box center [77, 212] width 154 height 18
